Goal: Communication & Community: Participate in discussion

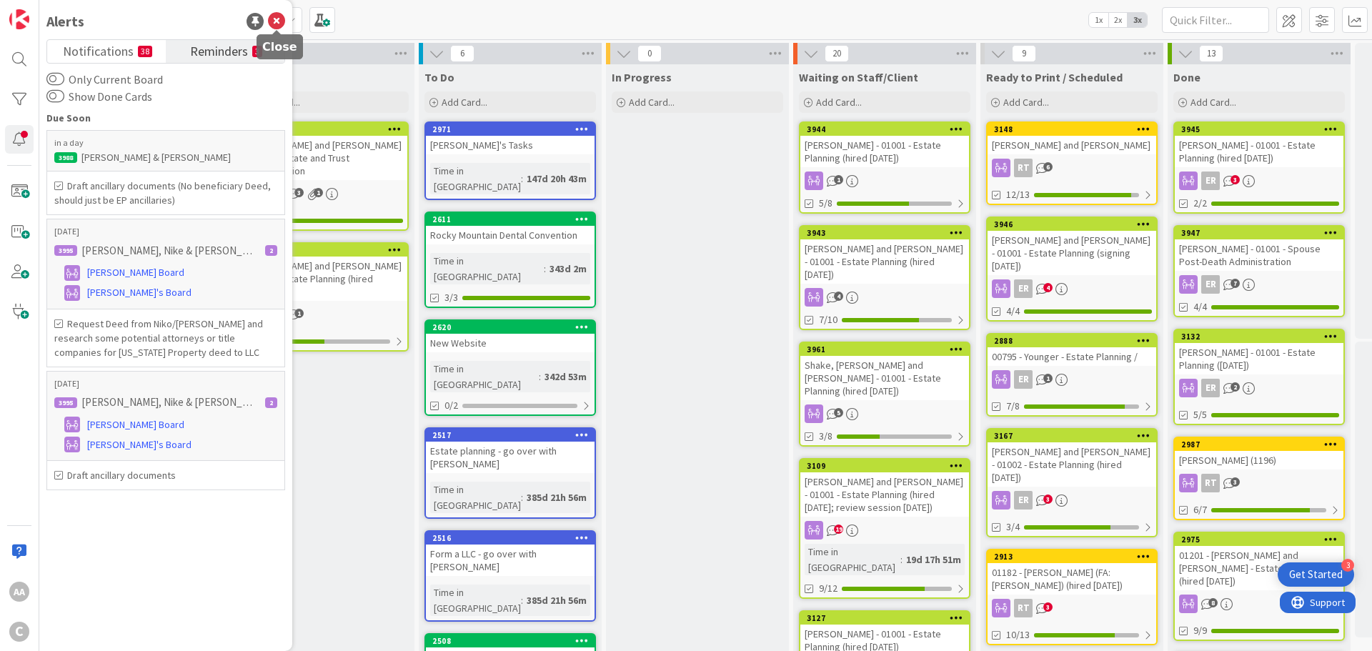
click at [276, 21] on icon at bounding box center [276, 21] width 17 height 17
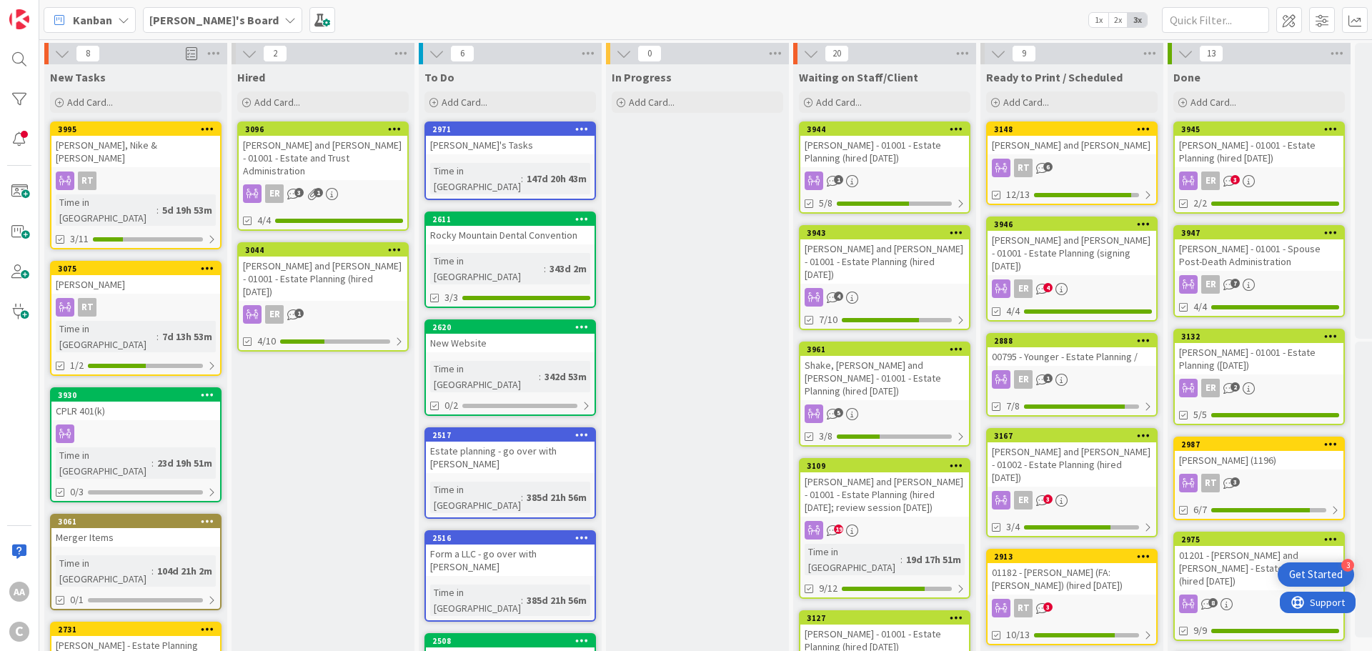
click at [181, 15] on b "[PERSON_NAME]'s Board" at bounding box center [213, 20] width 129 height 14
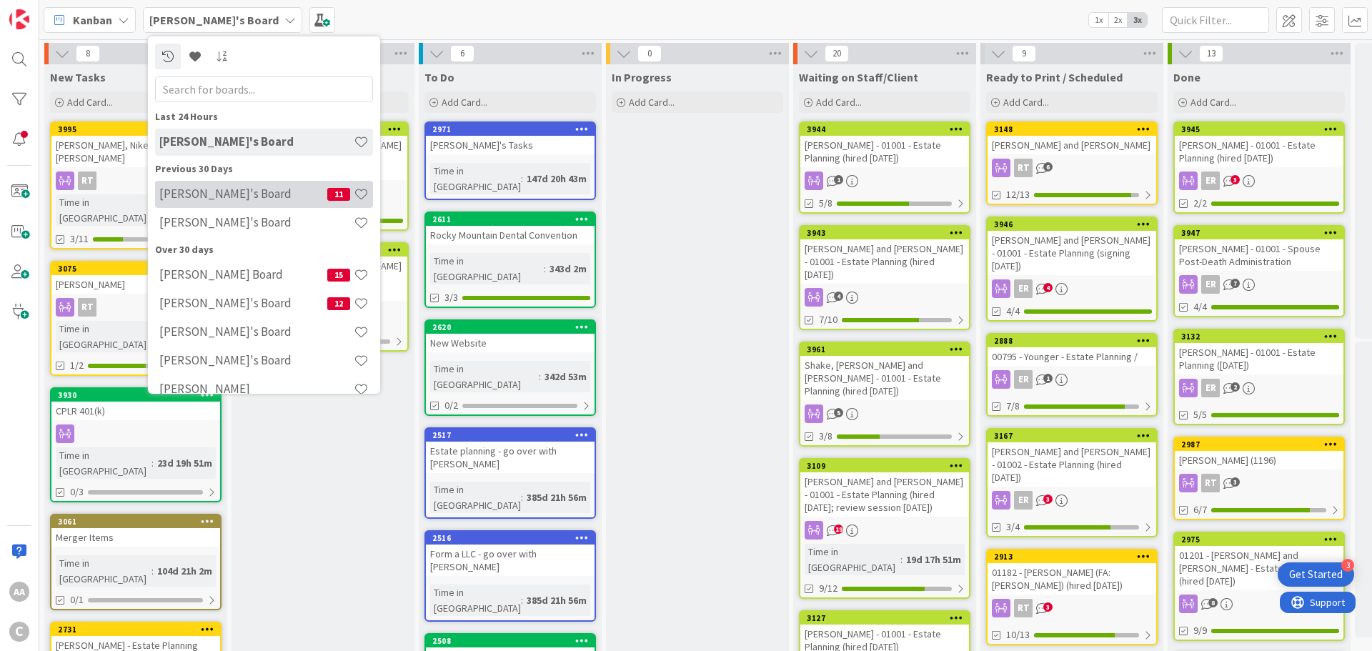
click at [229, 185] on div "[PERSON_NAME]'s Board 11" at bounding box center [264, 194] width 218 height 27
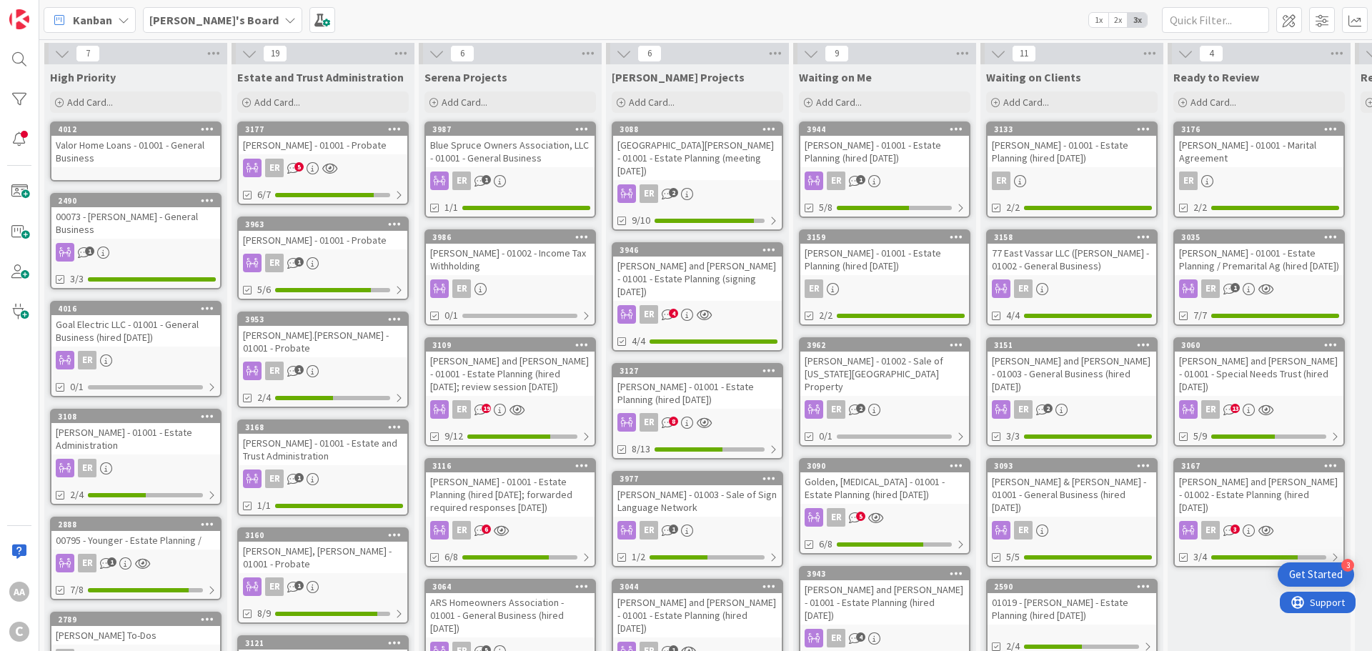
click at [197, 19] on b "[PERSON_NAME]'s Board" at bounding box center [213, 20] width 129 height 14
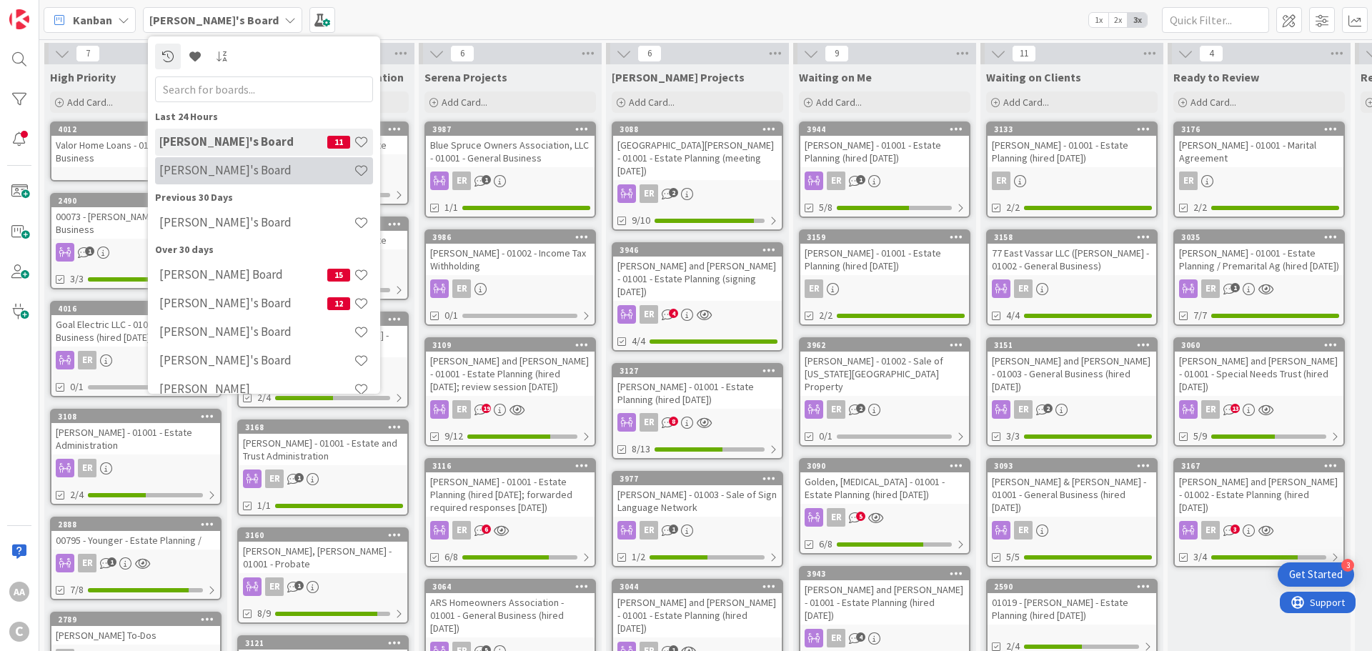
click at [222, 166] on h4 "[PERSON_NAME]'s Board" at bounding box center [256, 170] width 194 height 14
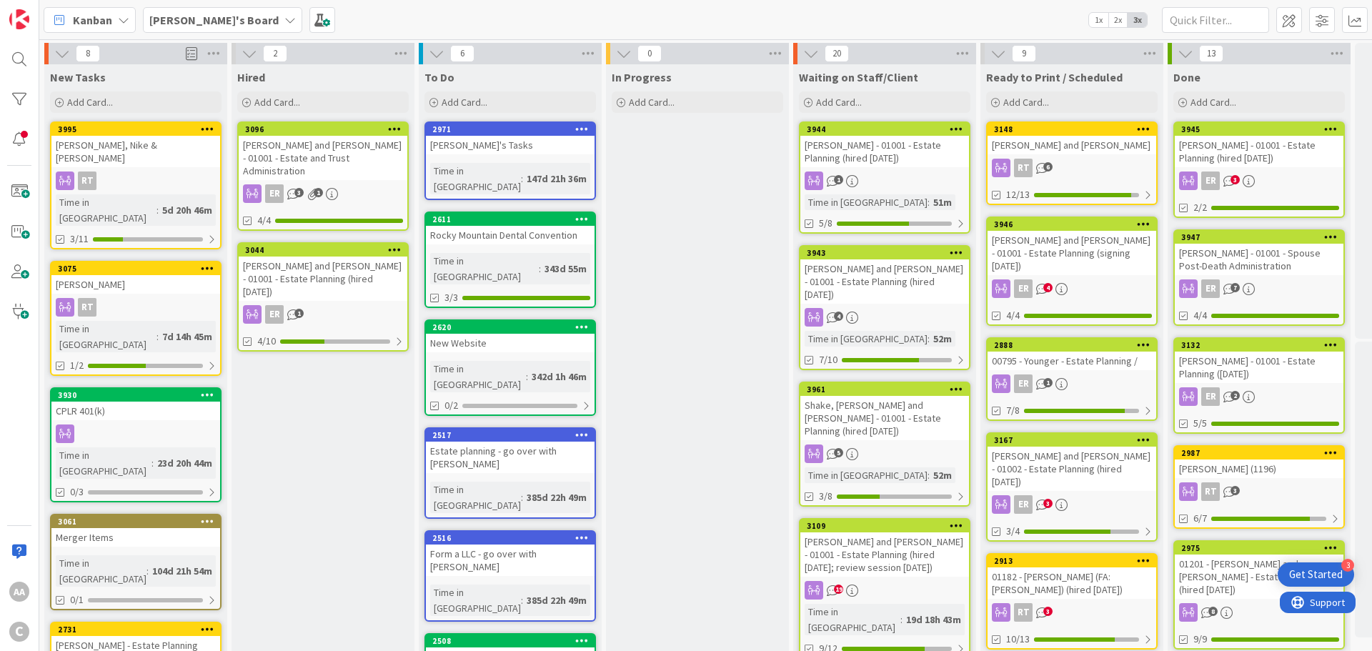
click at [286, 147] on div "[PERSON_NAME] and [PERSON_NAME] - 01001 - Estate and Trust Administration" at bounding box center [323, 158] width 169 height 44
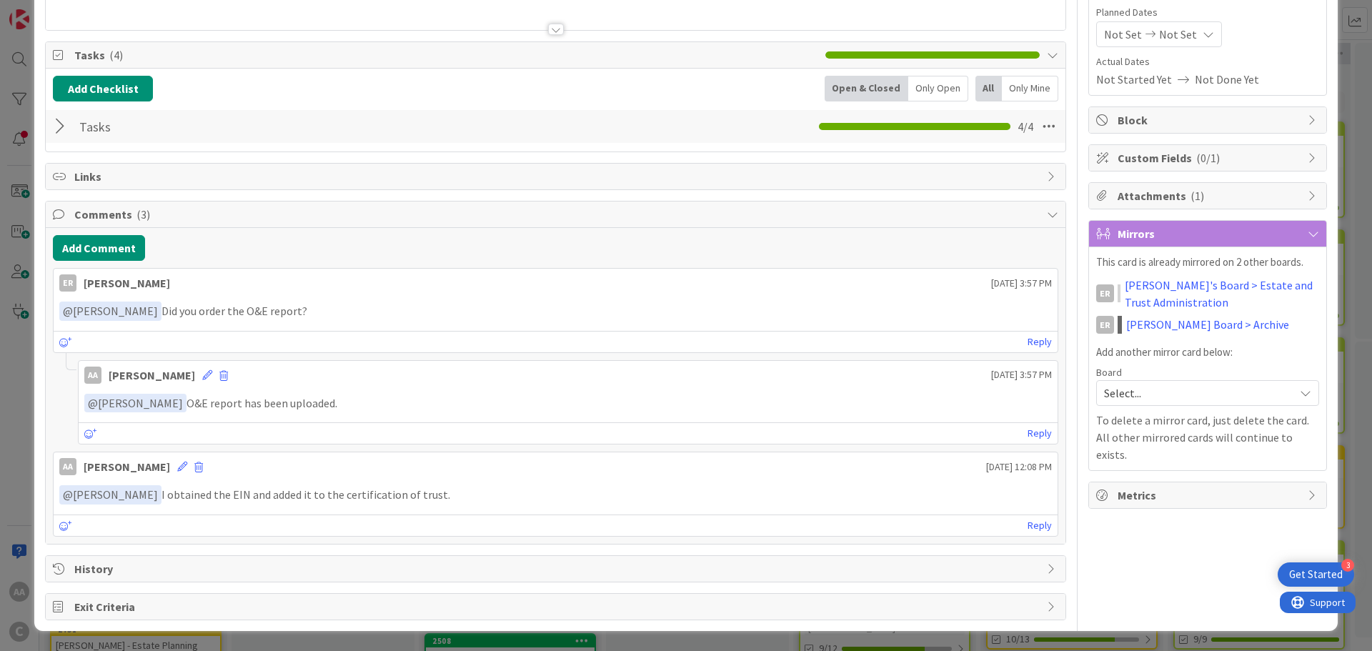
scroll to position [99, 0]
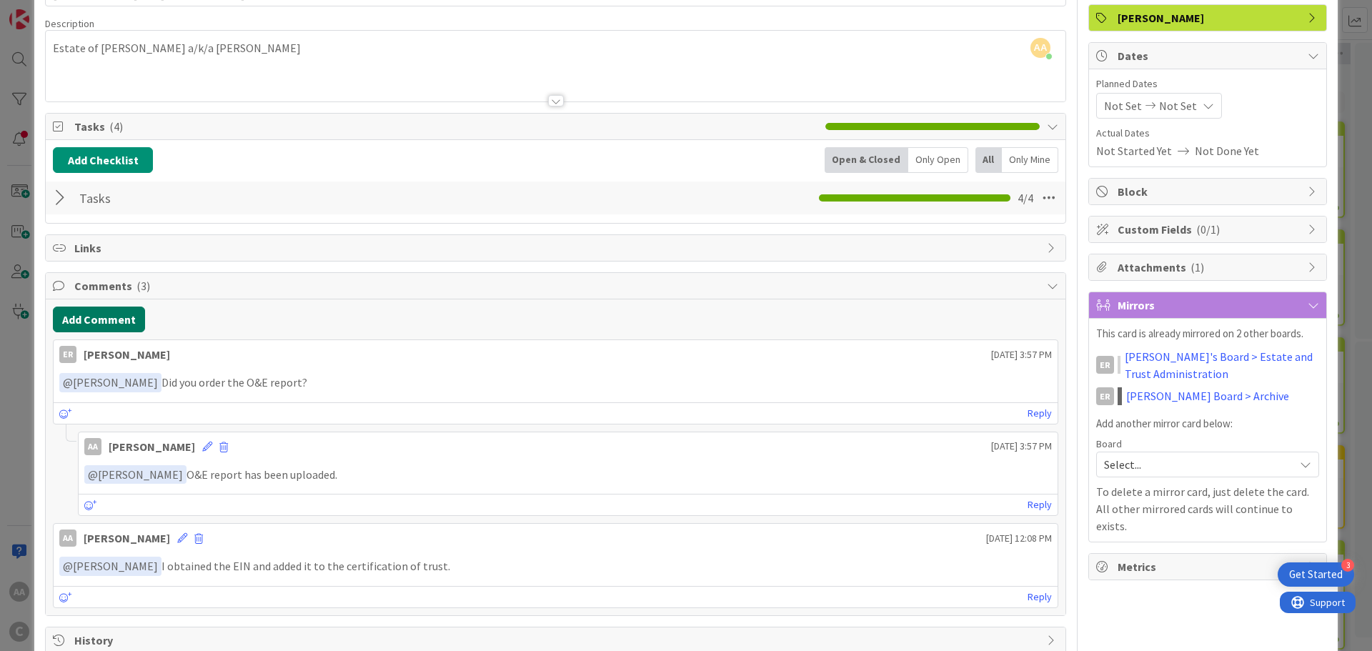
click at [100, 327] on button "Add Comment" at bounding box center [99, 320] width 92 height 26
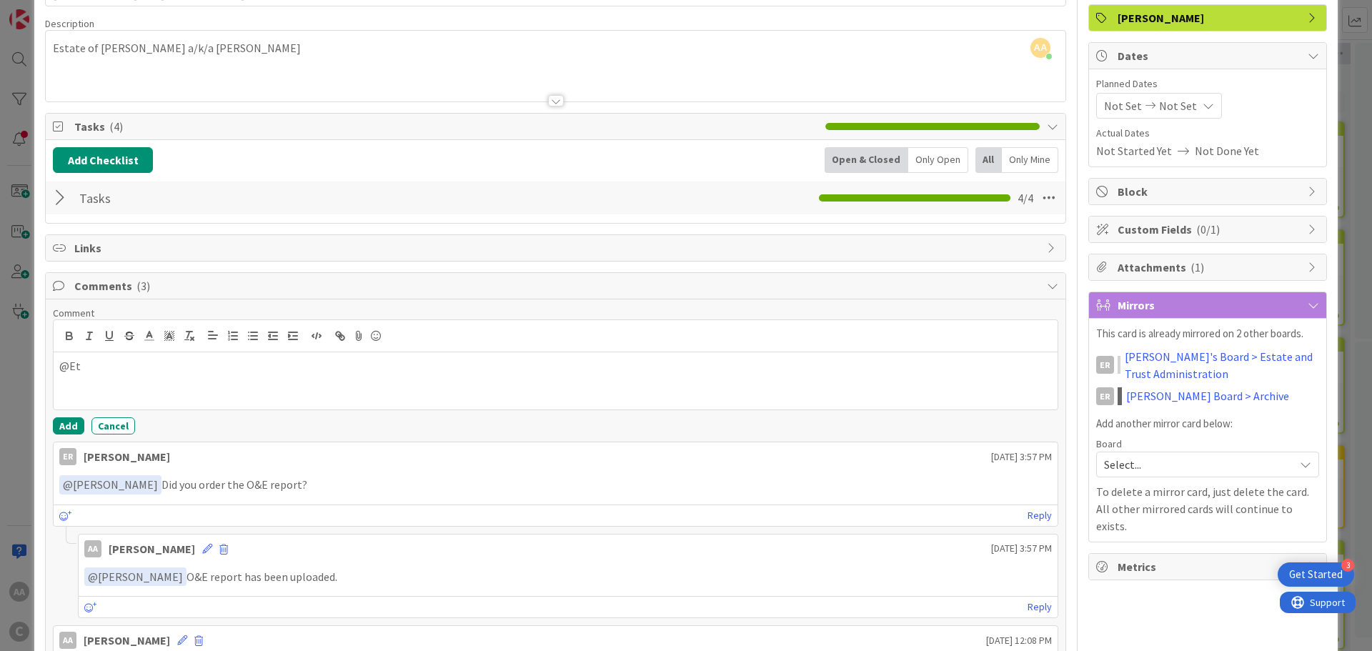
click at [216, 388] on div "@Et ER [PERSON_NAME]" at bounding box center [556, 380] width 1004 height 57
click at [204, 392] on li "ER [PERSON_NAME]" at bounding box center [173, 394] width 227 height 27
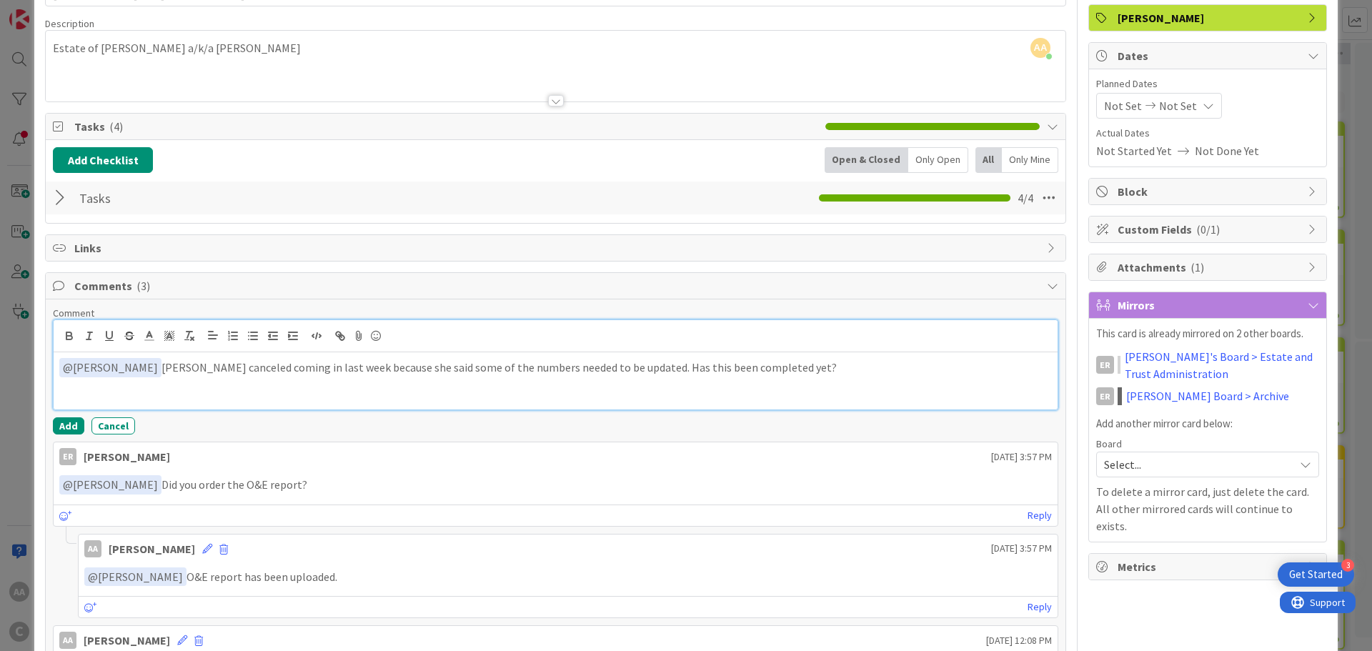
click at [205, 366] on p "﻿ @ [PERSON_NAME] ﻿ [PERSON_NAME] canceled coming in last week because she said…" at bounding box center [555, 367] width 993 height 19
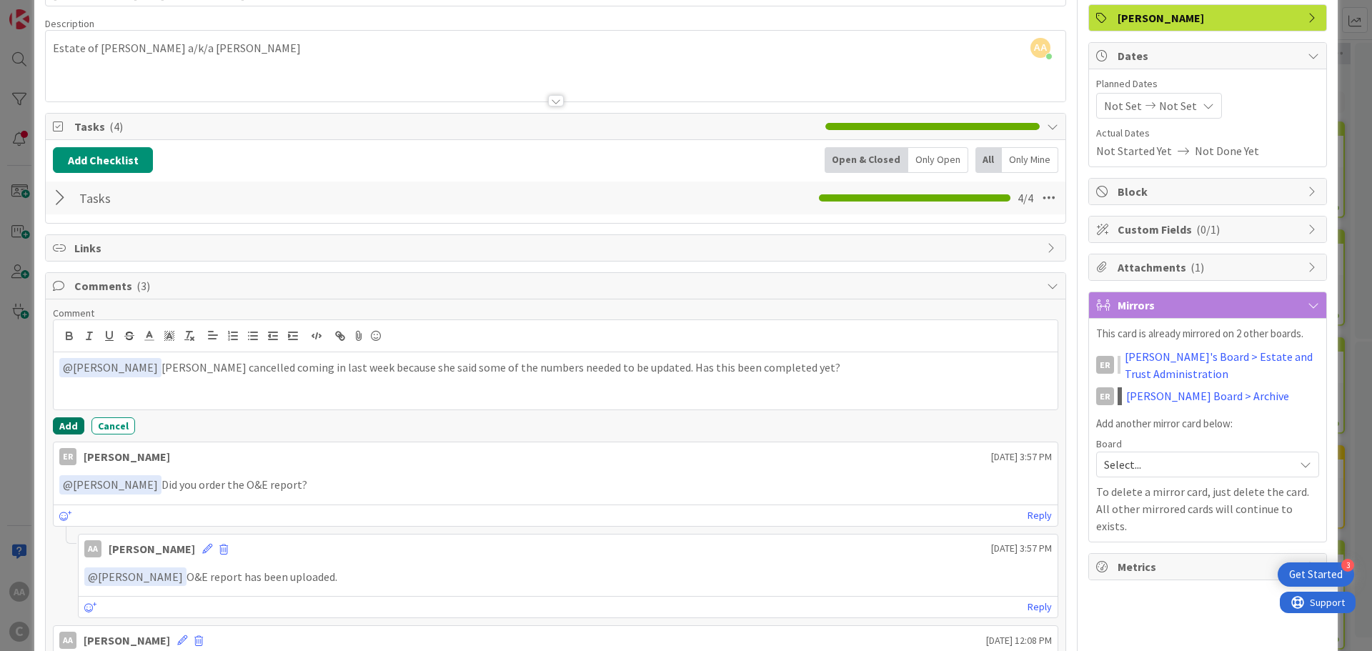
click at [69, 425] on button "Add" at bounding box center [68, 425] width 31 height 17
